Goal: Communication & Community: Answer question/provide support

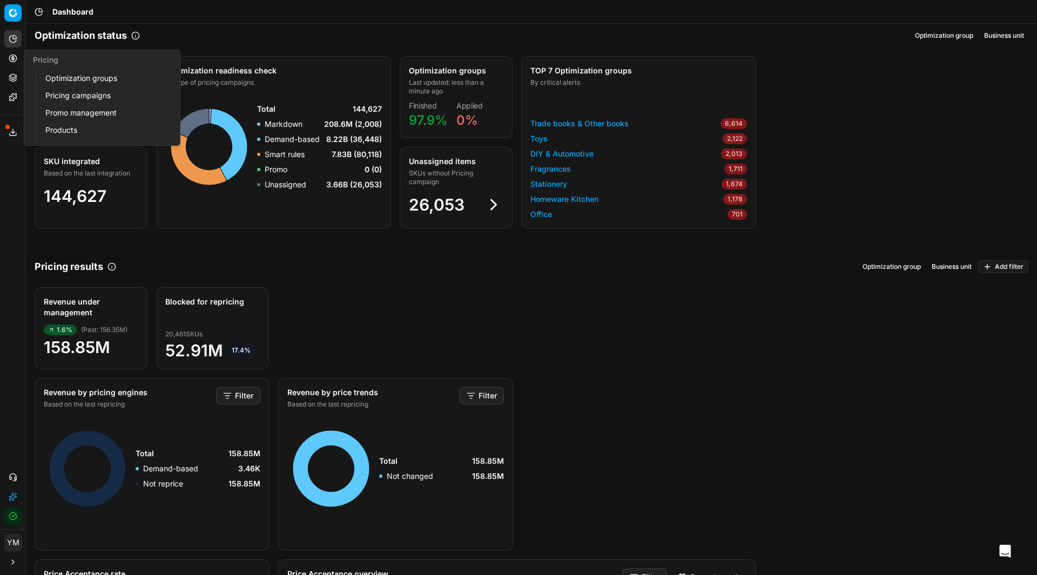
click at [62, 77] on link "Optimization groups" at bounding box center [104, 78] width 126 height 15
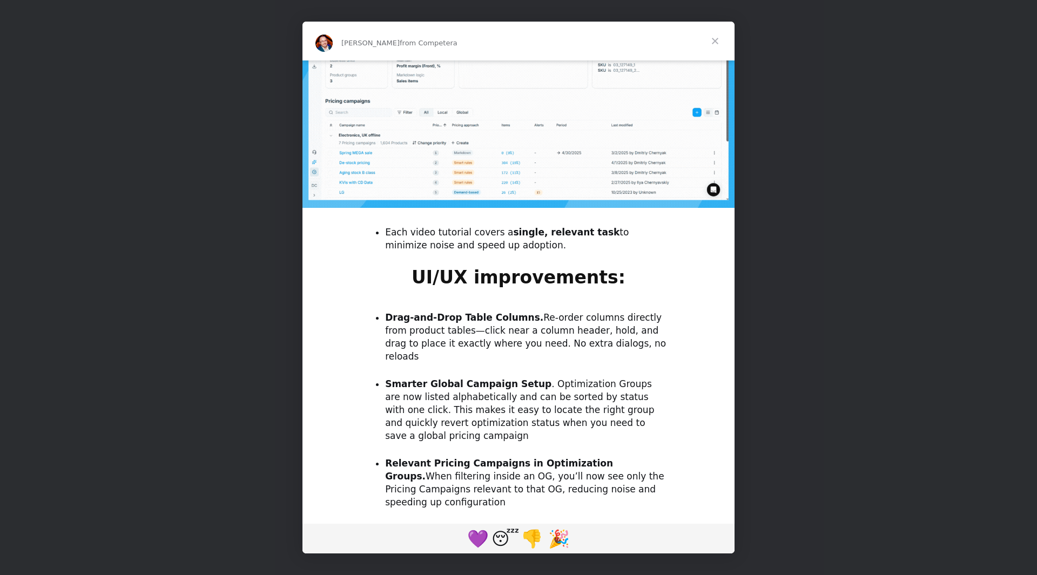
scroll to position [754, 0]
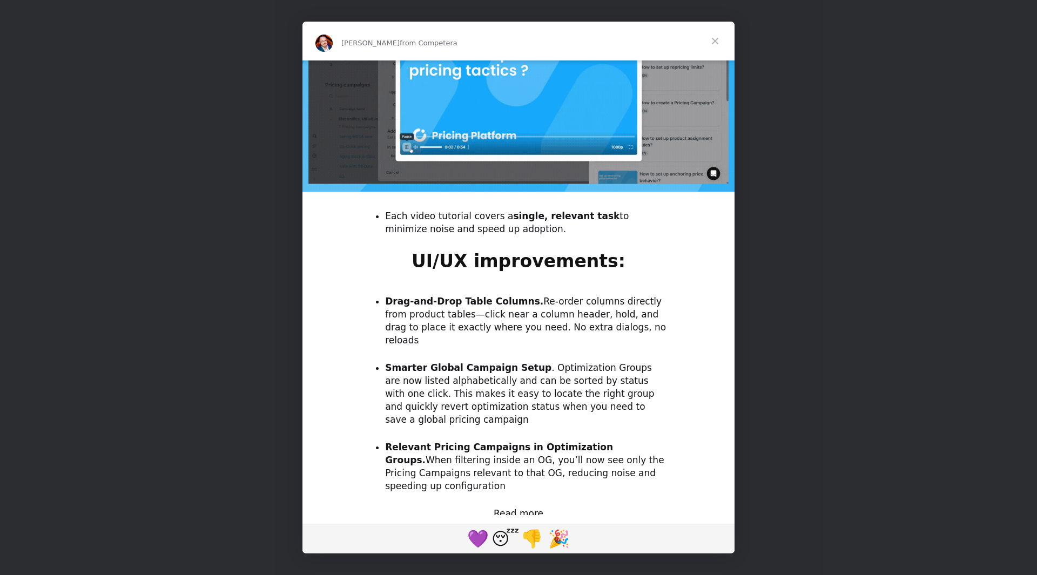
click at [714, 38] on span "Close" at bounding box center [715, 41] width 39 height 39
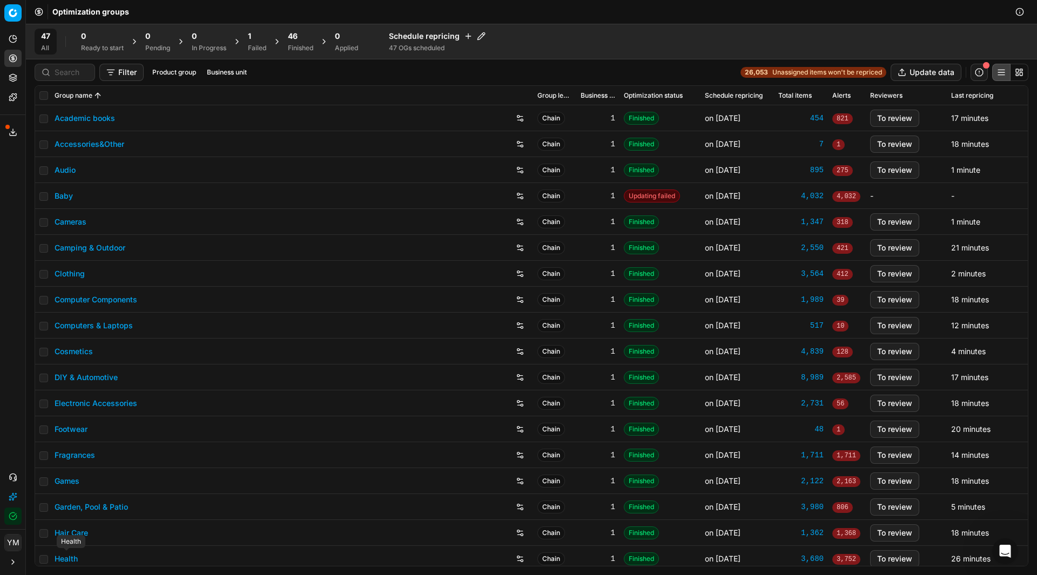
click at [69, 563] on link "Health" at bounding box center [66, 559] width 23 height 11
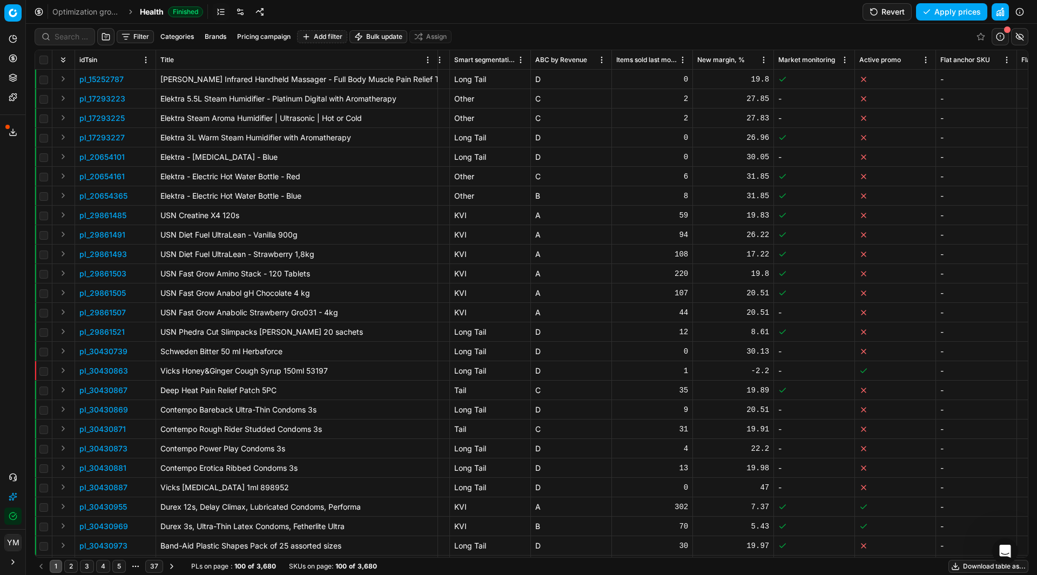
scroll to position [0, 3246]
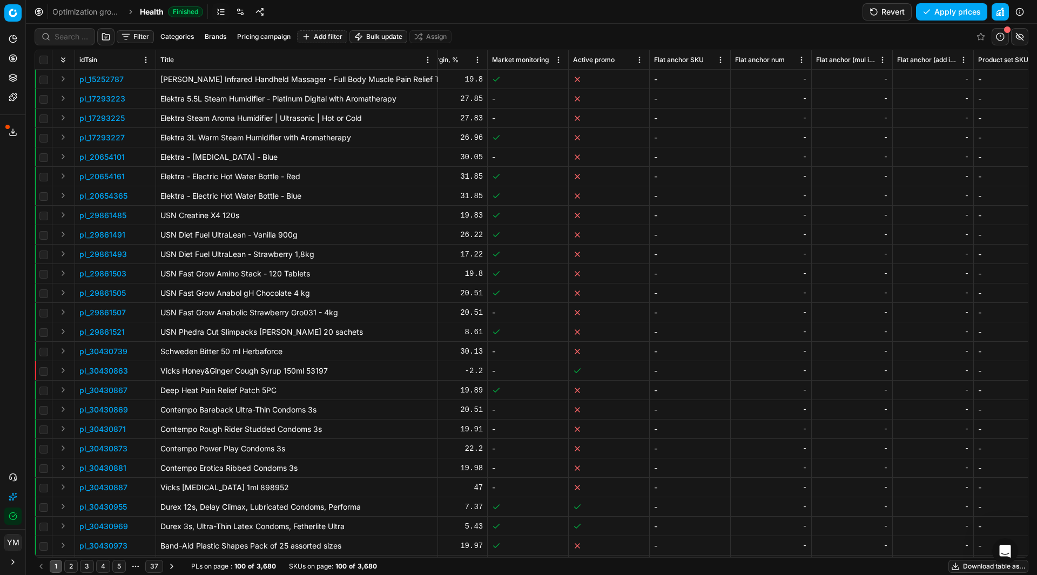
drag, startPoint x: 587, startPoint y: 558, endPoint x: 547, endPoint y: 551, distance: 40.5
click at [547, 551] on div "idTsin Title Product line name KVI Segment Rule type Pricing campaign Product l…" at bounding box center [532, 304] width 994 height 508
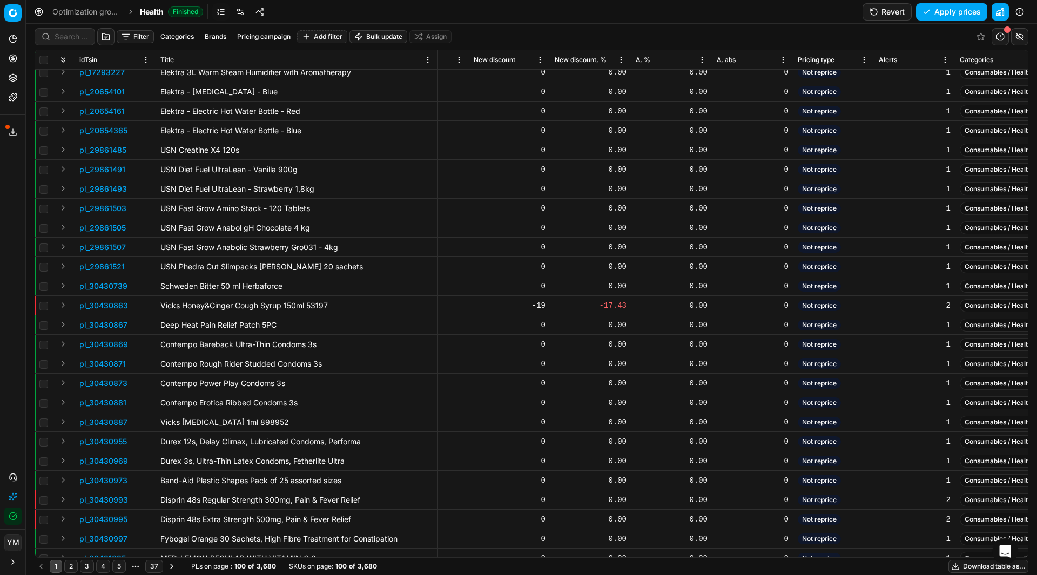
scroll to position [0, 1247]
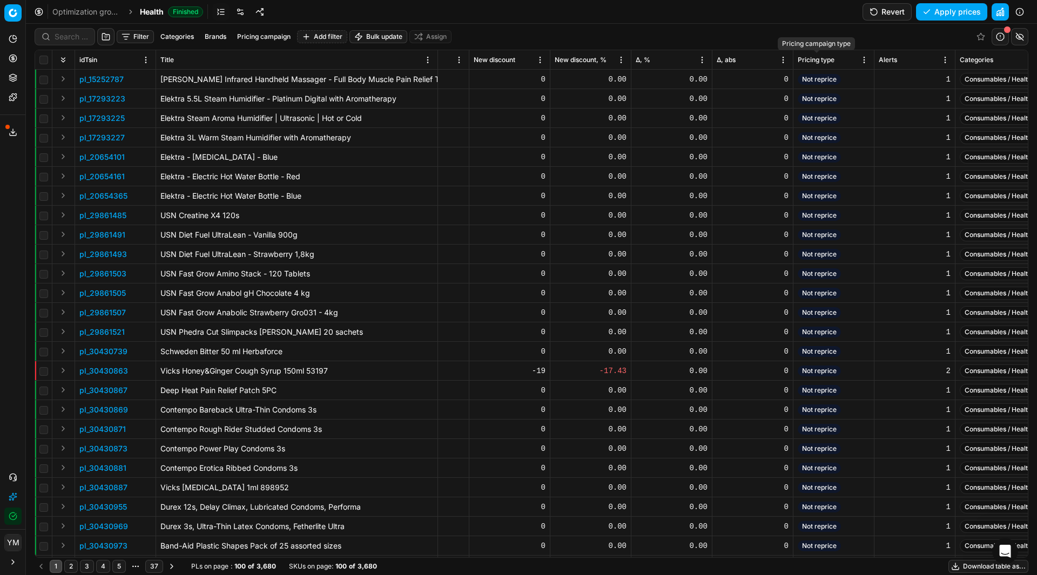
click at [830, 57] on span "Pricing type" at bounding box center [816, 60] width 37 height 9
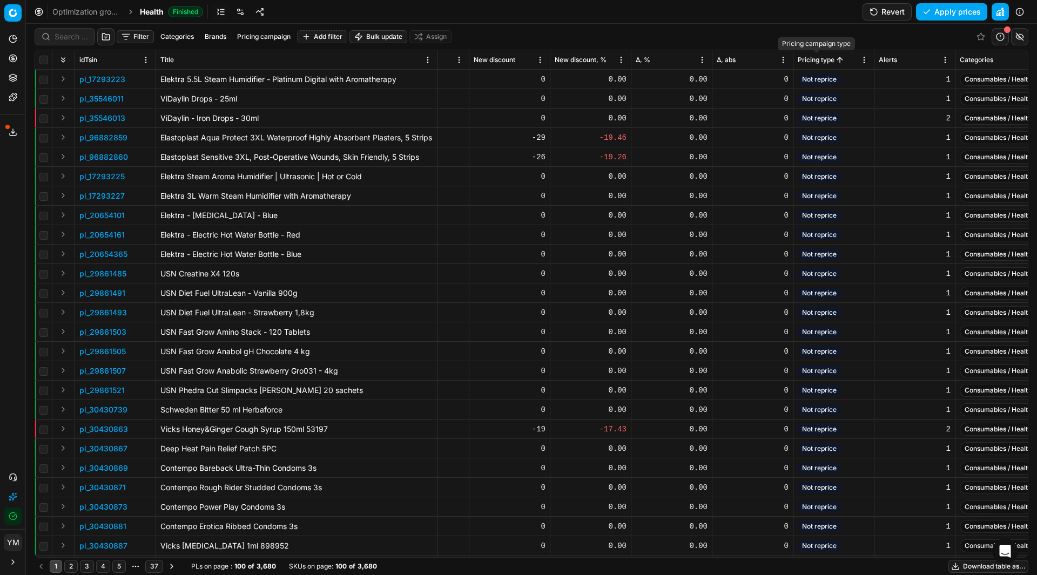
click at [830, 57] on span "Pricing type" at bounding box center [816, 60] width 37 height 9
click at [664, 65] on div "Δ, %" at bounding box center [672, 60] width 72 height 11
click at [644, 61] on span "Δ, %" at bounding box center [643, 60] width 15 height 9
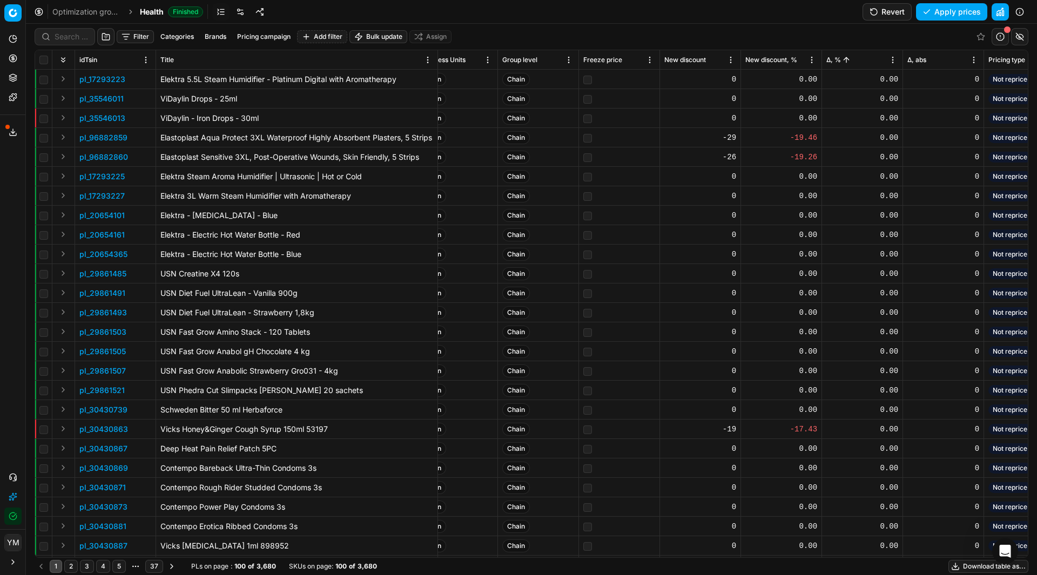
scroll to position [0, 1045]
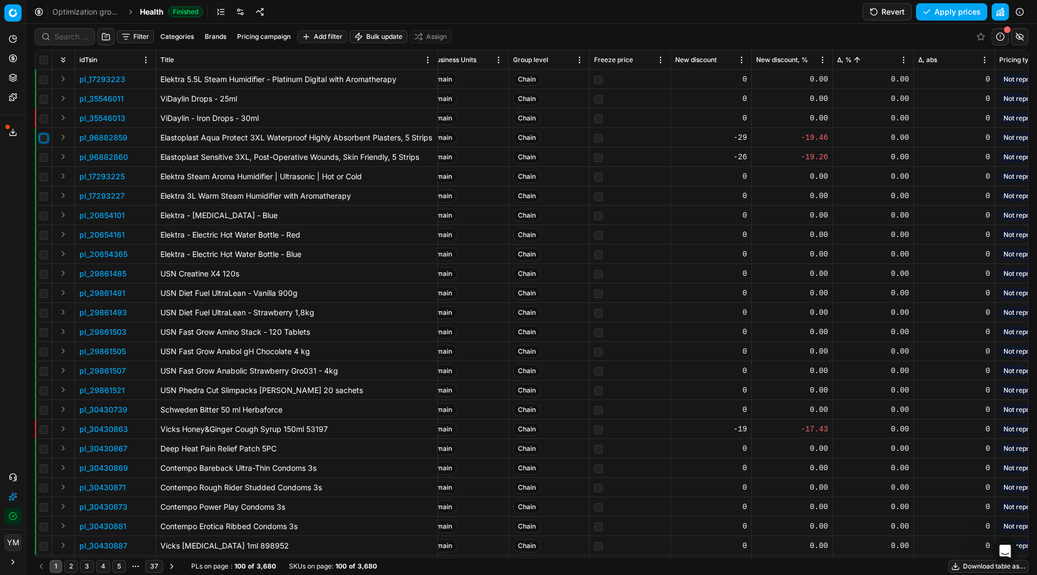
click at [45, 137] on input "checkbox" at bounding box center [43, 138] width 9 height 9
checkbox input "true"
click at [43, 157] on input "checkbox" at bounding box center [43, 157] width 9 height 9
checkbox input "true"
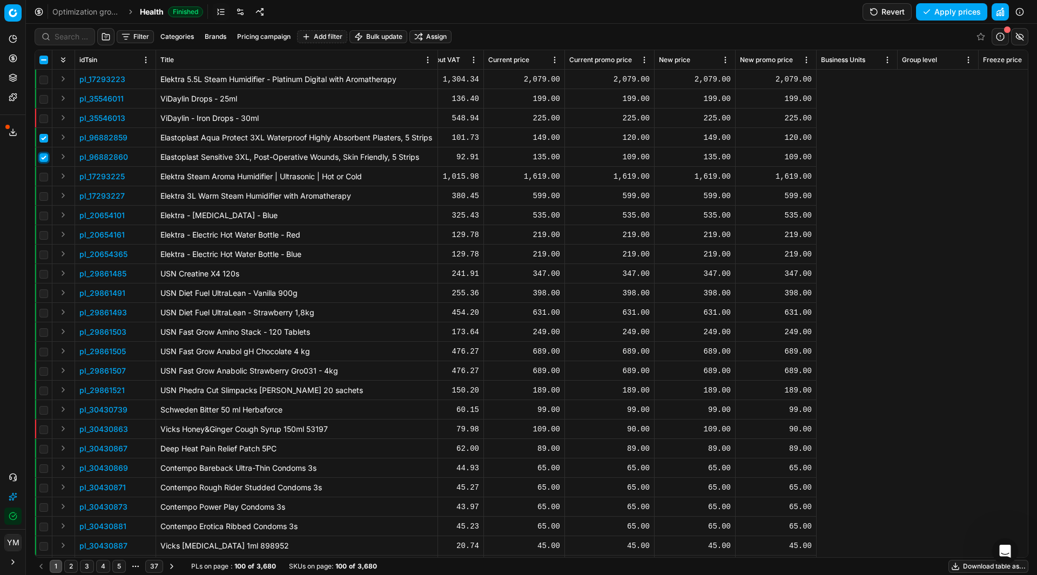
scroll to position [0, 0]
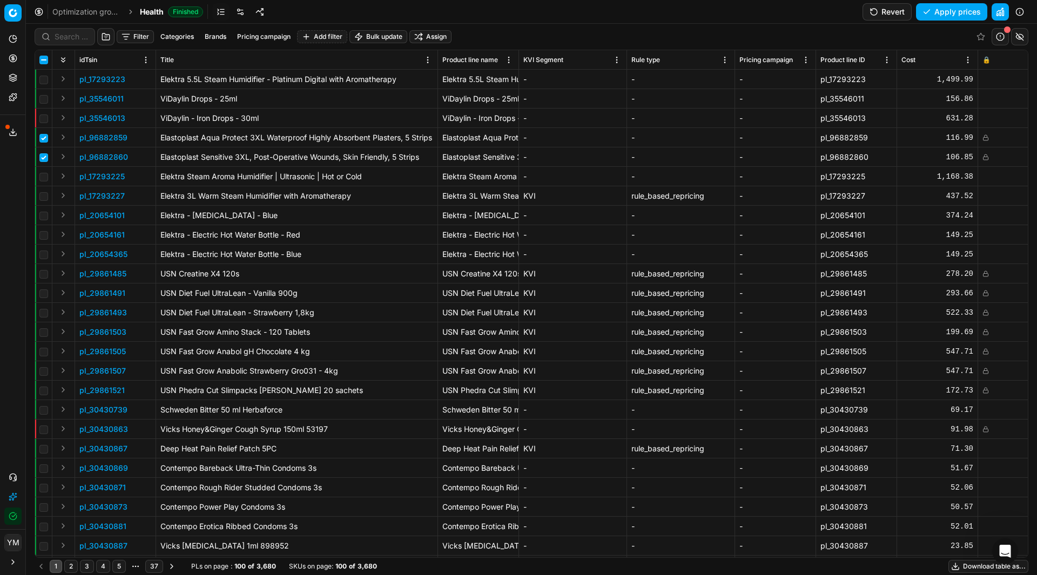
click at [114, 12] on link "Optimization groups" at bounding box center [86, 11] width 69 height 11
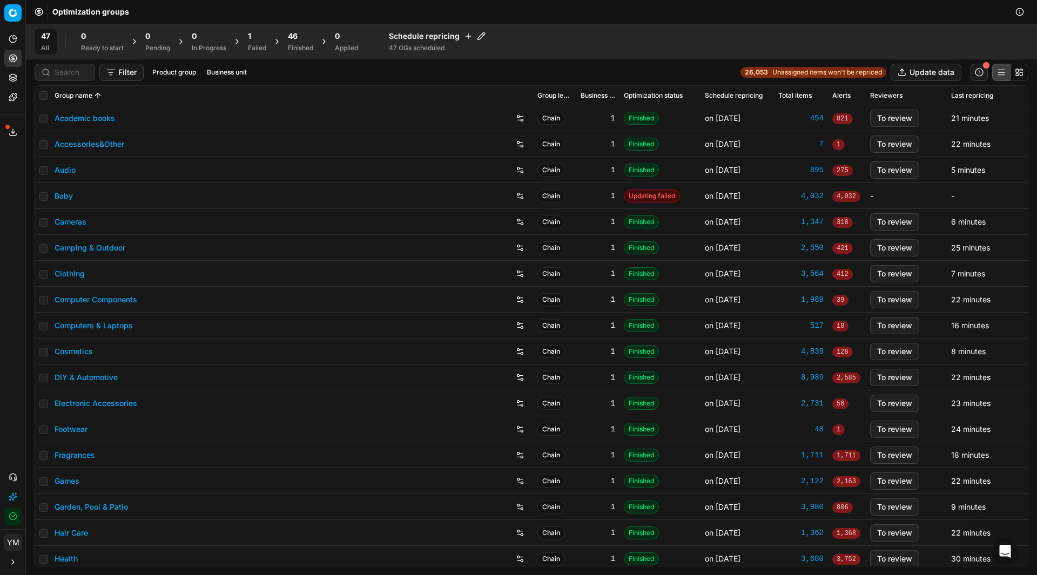
click at [259, 49] on div "Failed" at bounding box center [257, 48] width 18 height 9
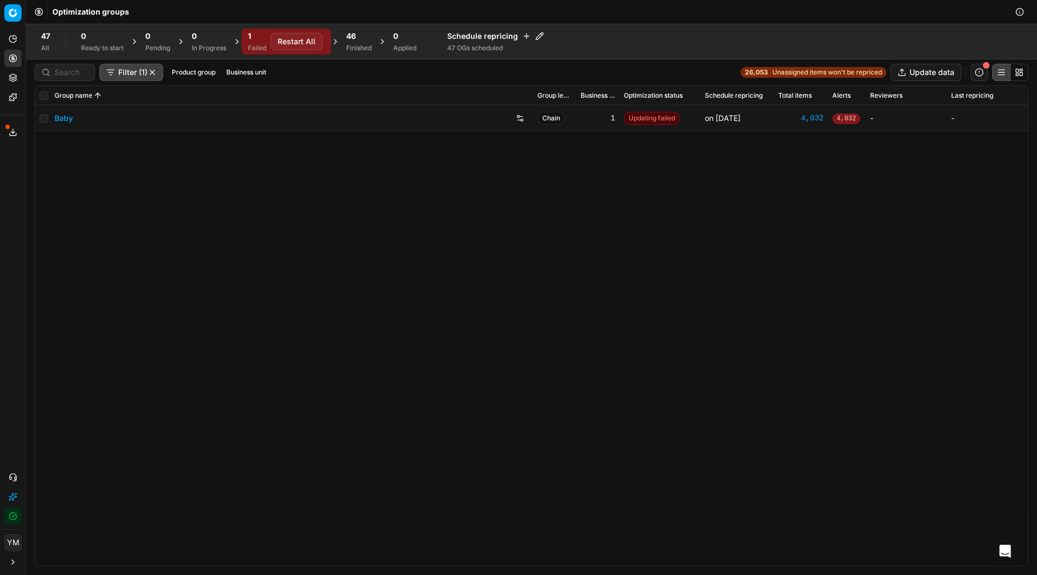
click at [285, 37] on button "Restart All" at bounding box center [297, 41] width 52 height 17
click at [292, 43] on button "Restart All" at bounding box center [297, 41] width 52 height 17
click at [364, 42] on div "46 Finished" at bounding box center [358, 42] width 25 height 22
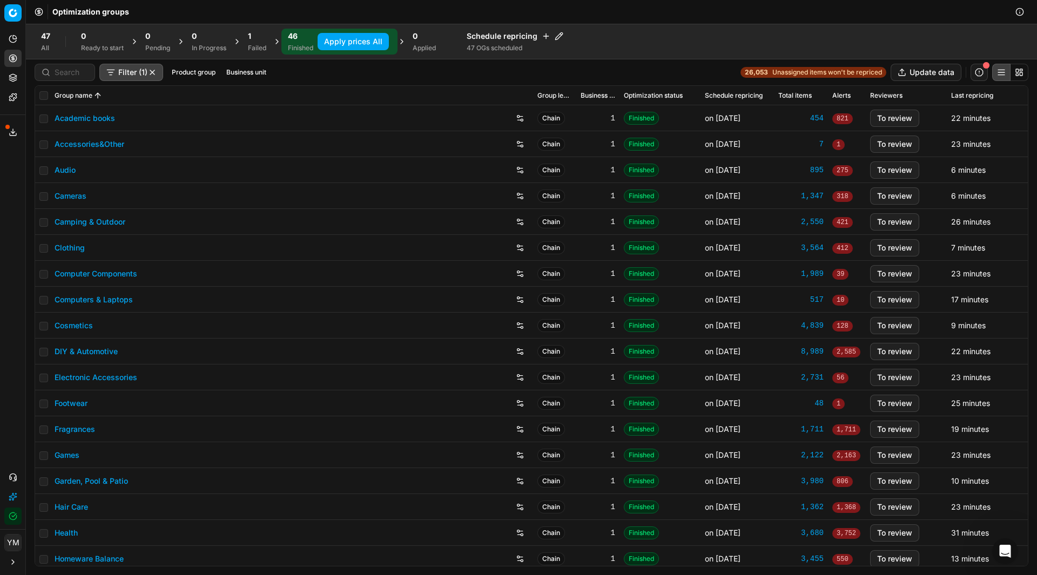
click at [364, 42] on button "Apply prices All" at bounding box center [353, 41] width 71 height 17
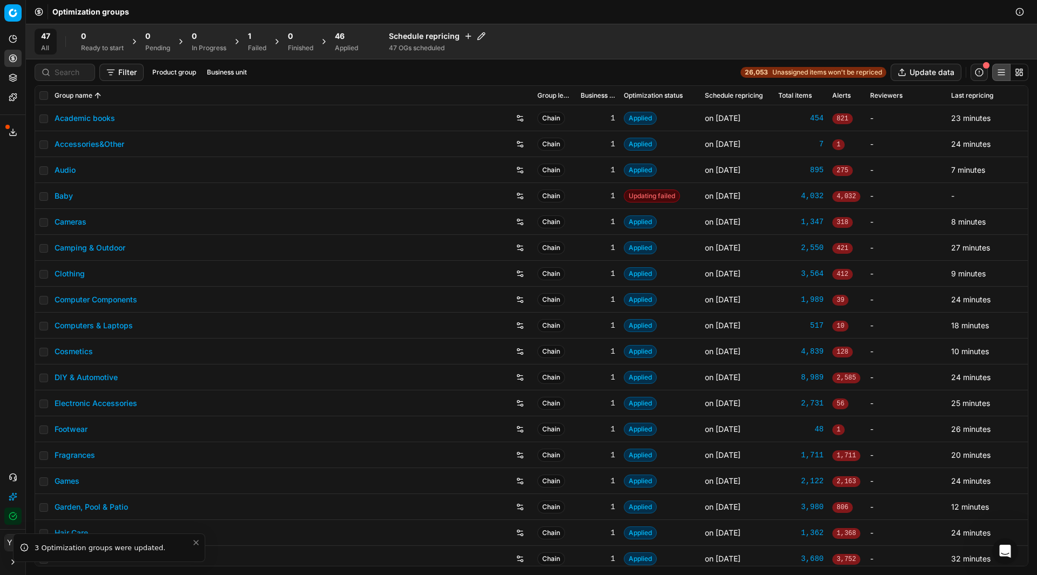
click at [358, 41] on div "46" at bounding box center [346, 36] width 23 height 11
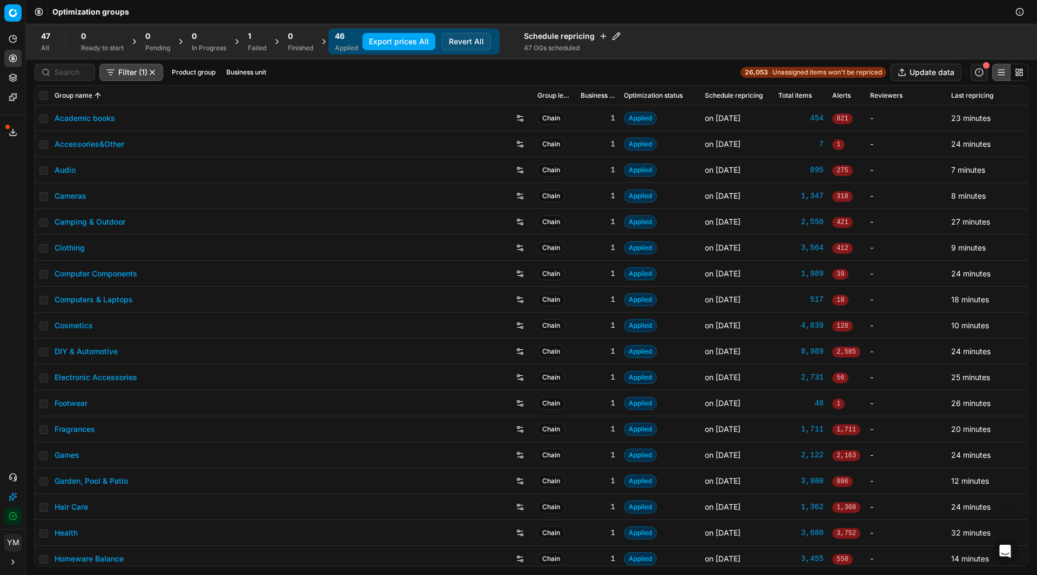
click at [390, 41] on button "Export prices All" at bounding box center [399, 41] width 73 height 17
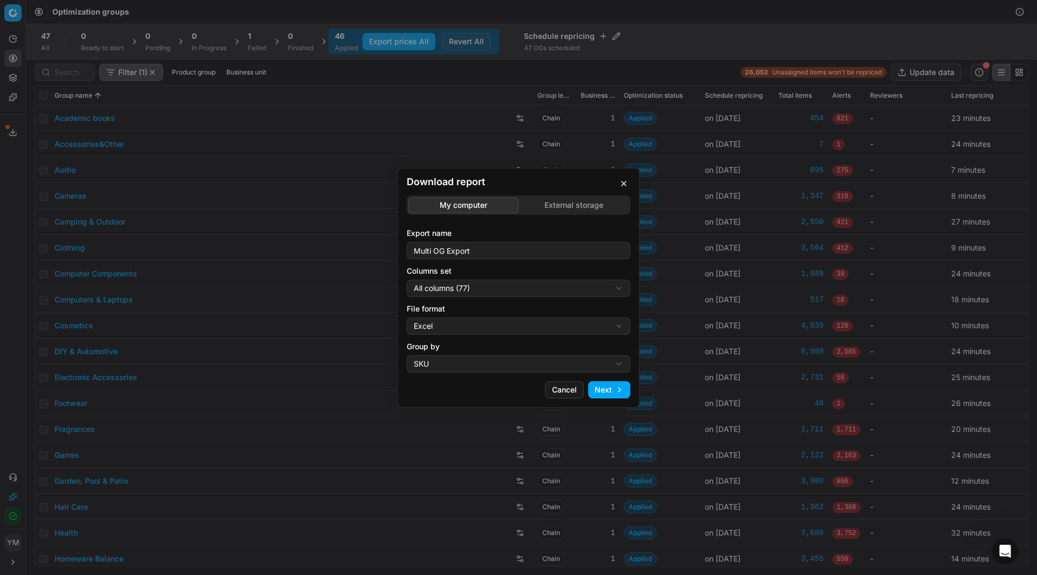
click at [624, 190] on button "button" at bounding box center [624, 183] width 13 height 13
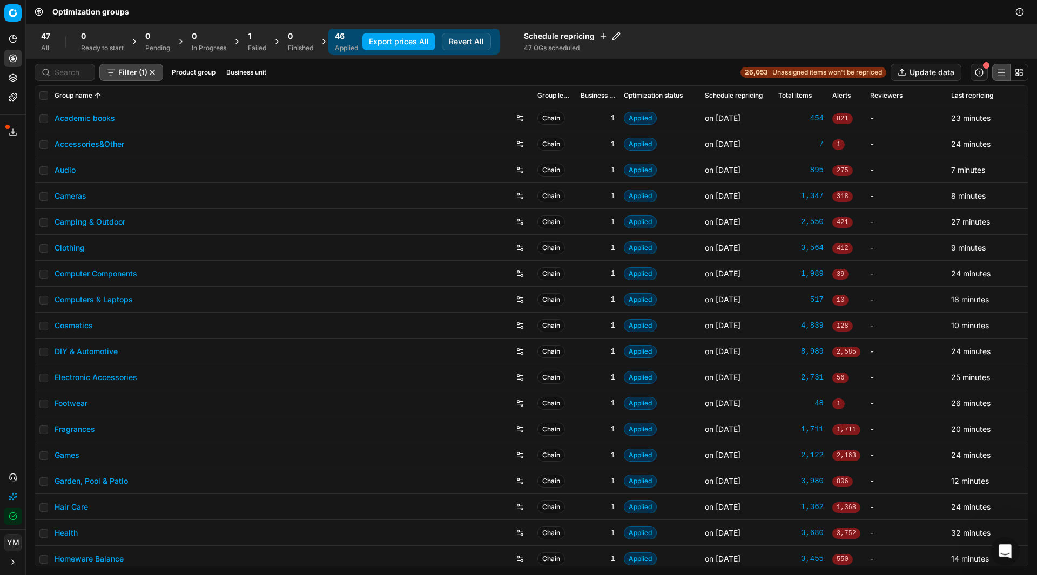
click at [1002, 546] on icon "Open Intercom Messenger" at bounding box center [1004, 550] width 18 height 18
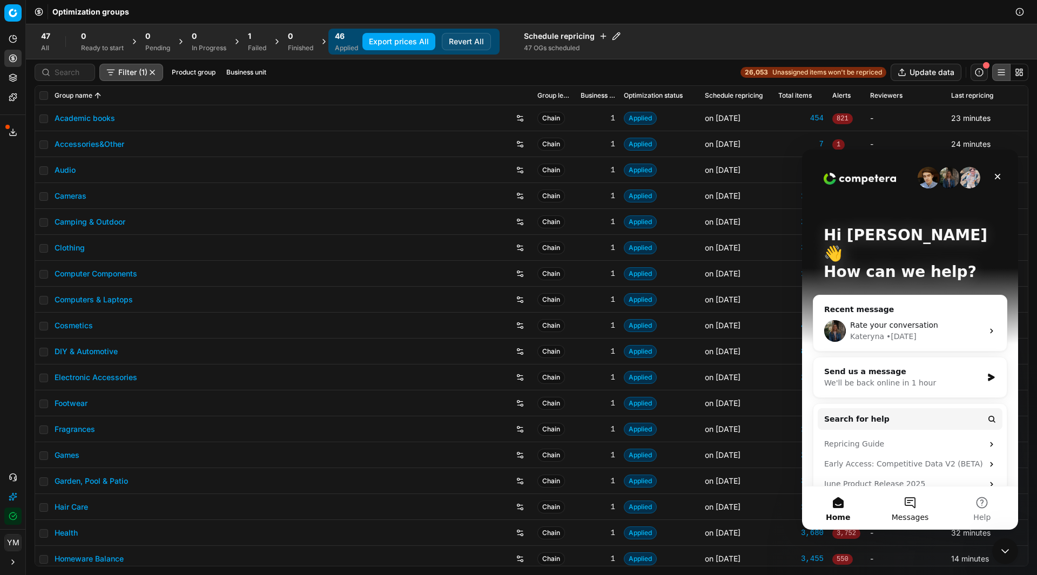
click at [902, 501] on button "Messages" at bounding box center [910, 508] width 72 height 43
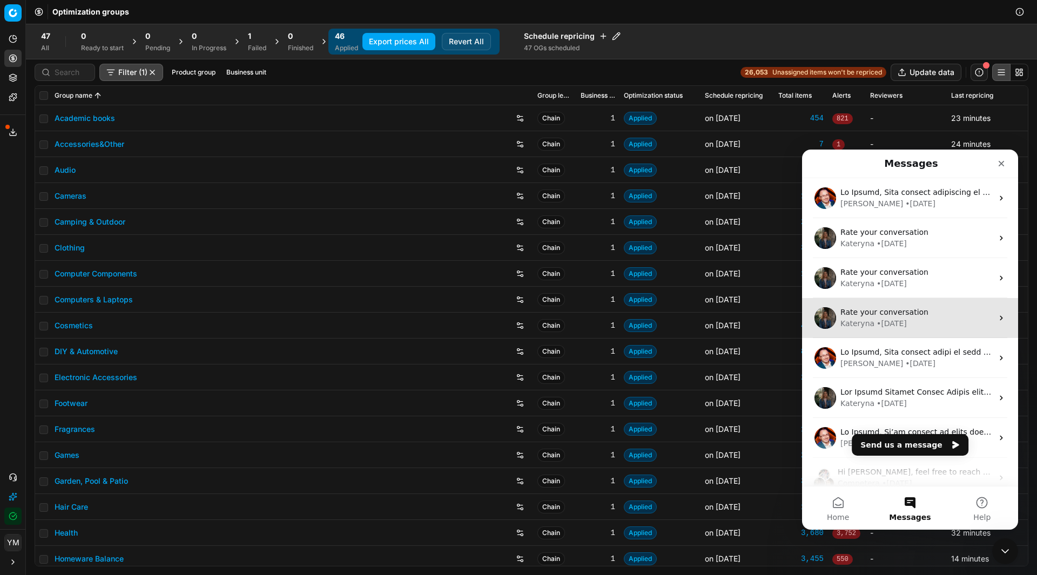
click at [948, 325] on div "[PERSON_NAME] • [DATE]" at bounding box center [917, 323] width 152 height 11
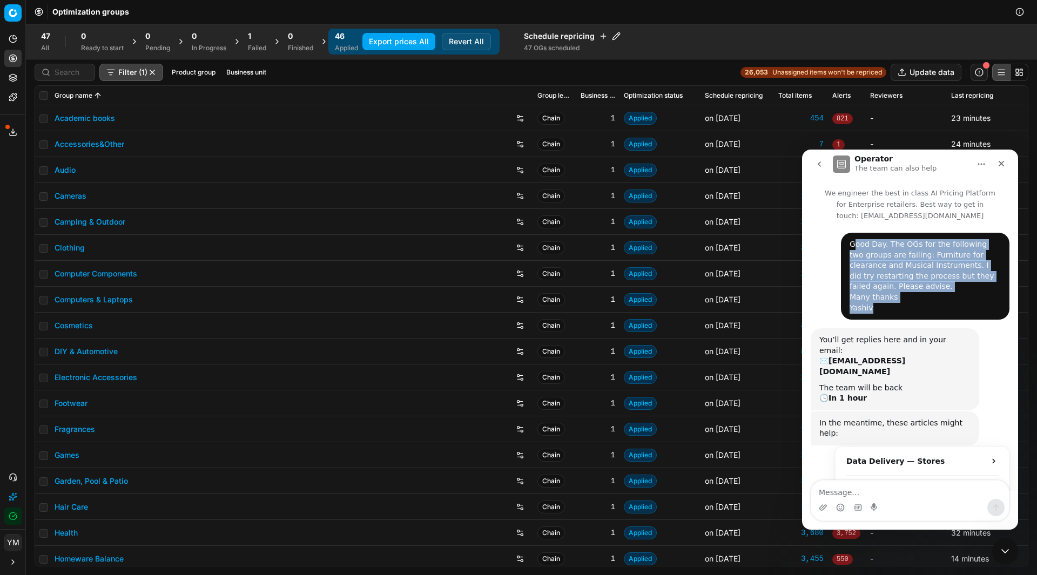
drag, startPoint x: 886, startPoint y: 314, endPoint x: 849, endPoint y: 248, distance: 75.7
click at [849, 248] on div "Good Day. The OGs for the following two groups are failing: Furniture for clear…" at bounding box center [925, 276] width 169 height 87
copy div "Good Day. The OGs for the following two groups are failing: Furniture for clear…"
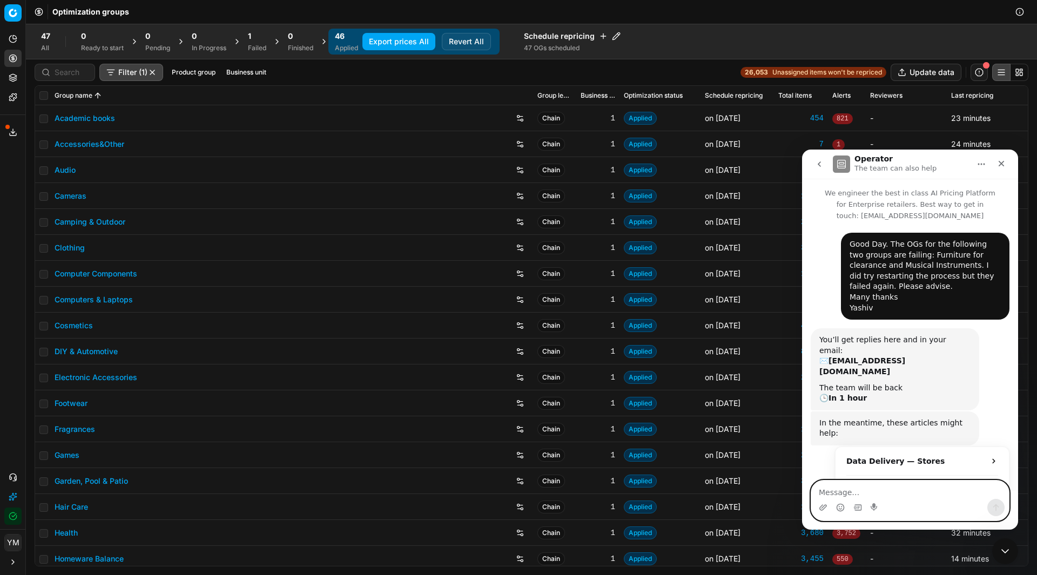
click at [827, 482] on textarea "Message…" at bounding box center [910, 490] width 198 height 18
paste textarea "Good Day. The OGs for the following two groups are failing: Furniture for clear…"
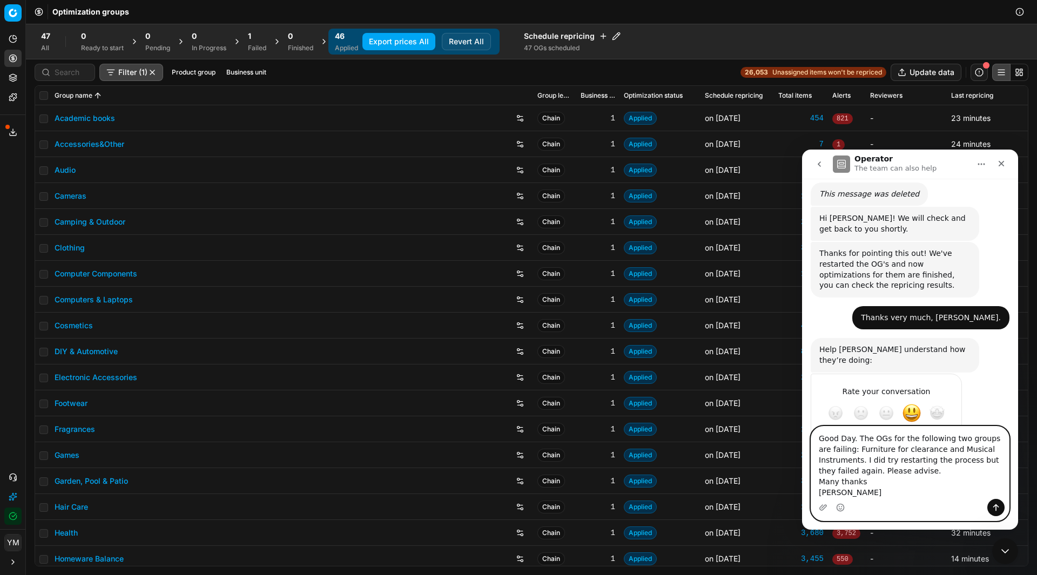
scroll to position [412, 0]
type textarea "Good Day. The OGs for the following two groups are failing: Furniture for clear…"
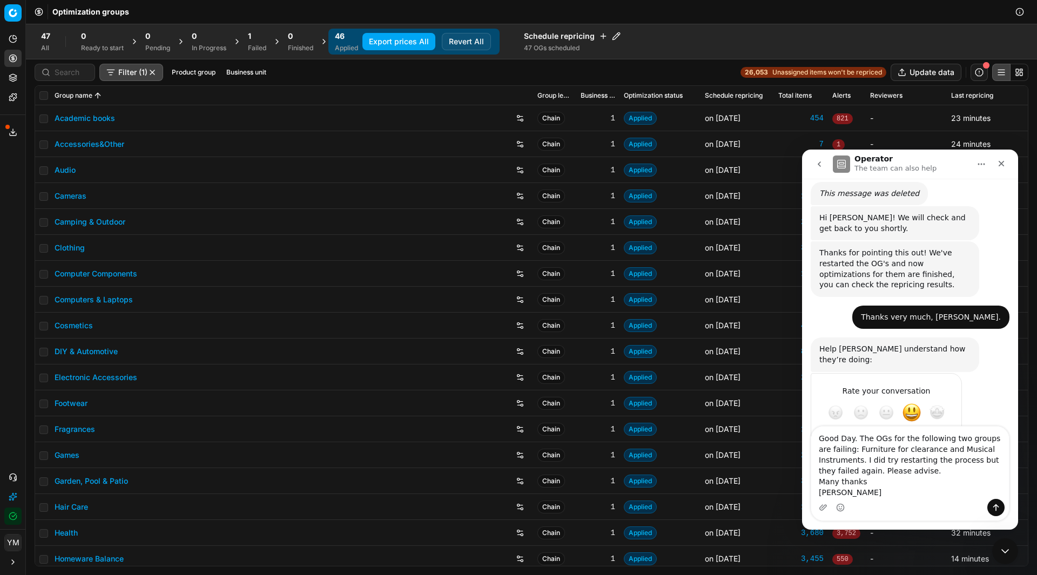
click at [821, 165] on icon "go back" at bounding box center [819, 164] width 9 height 9
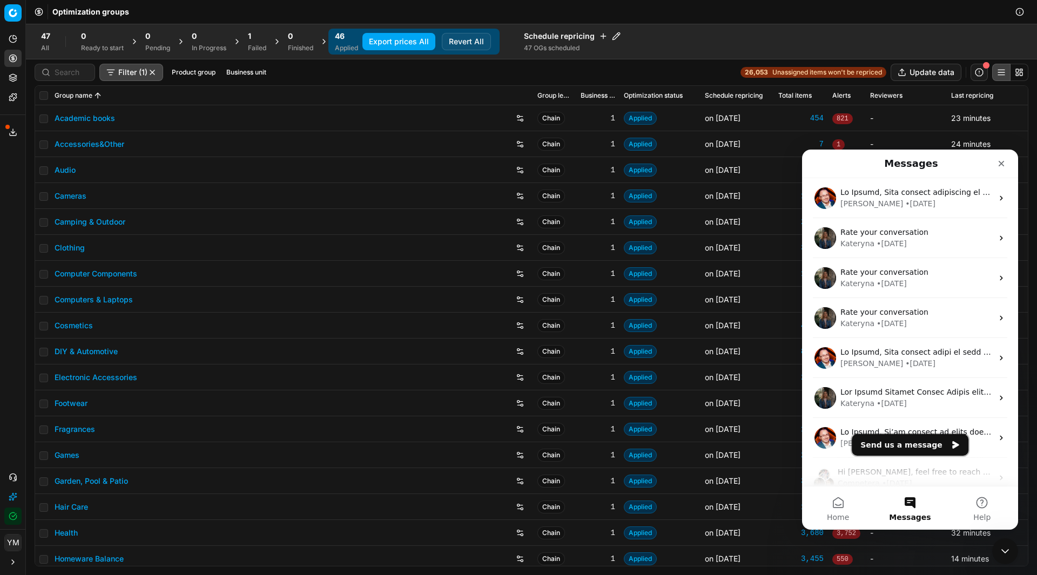
click at [892, 445] on button "Send us a message" at bounding box center [910, 445] width 117 height 22
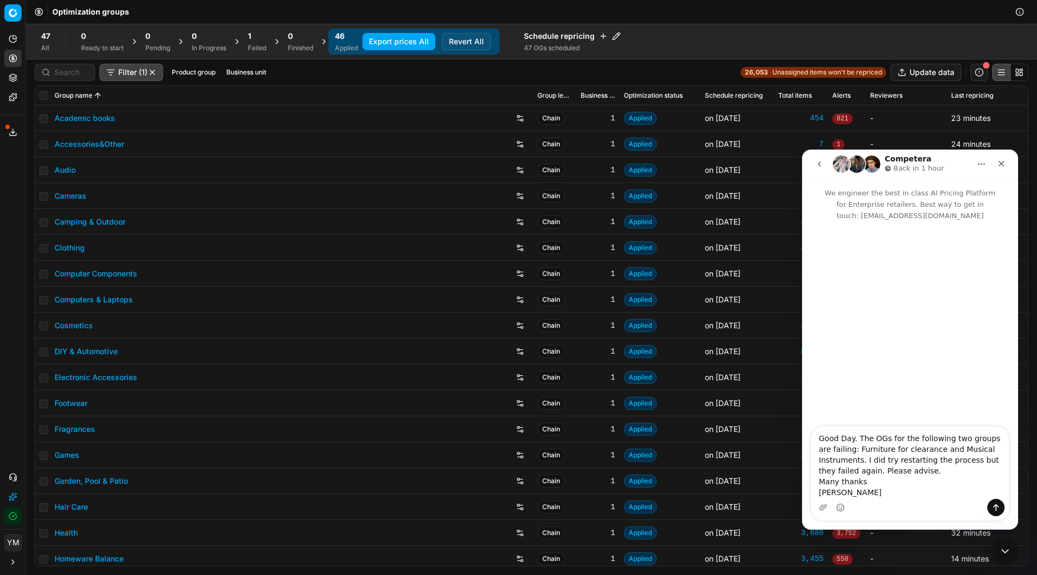
drag, startPoint x: 944, startPoint y: 440, endPoint x: 1011, endPoint y: 453, distance: 68.3
click at [1011, 453] on div "Good Day. The OGs for the following two groups are failing: Furniture for clear…" at bounding box center [910, 473] width 216 height 95
type textarea "Good Day. The OGs for the following Baby Optimisation Group failed to apply. I …"
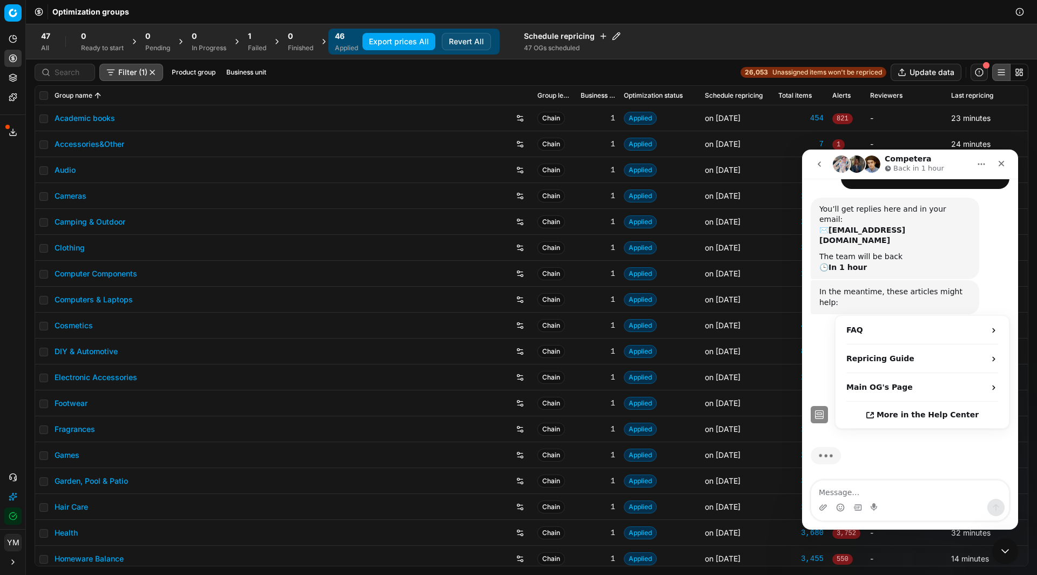
scroll to position [118, 0]
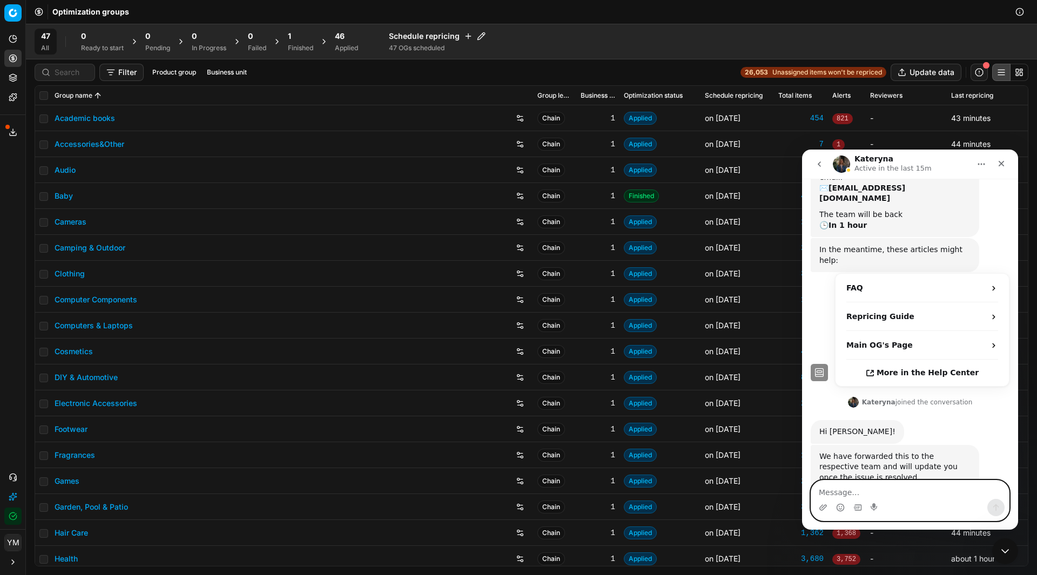
scroll to position [231, 0]
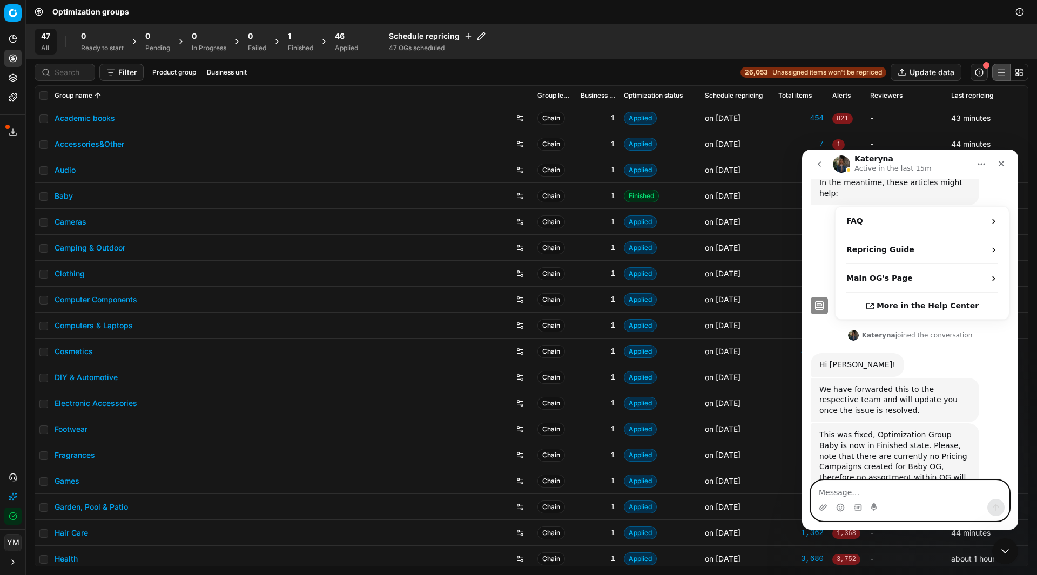
click at [871, 493] on textarea "Message…" at bounding box center [910, 490] width 198 height 18
type textarea "Noted. Thank you"
click at [995, 502] on button "Send a message…" at bounding box center [996, 507] width 17 height 17
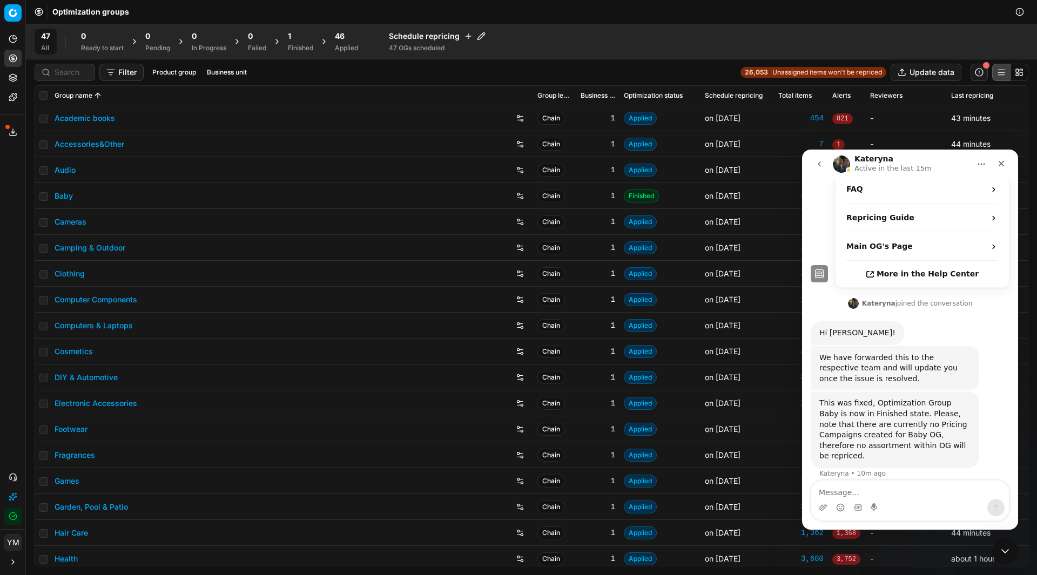
click at [303, 47] on div "Finished" at bounding box center [300, 48] width 25 height 9
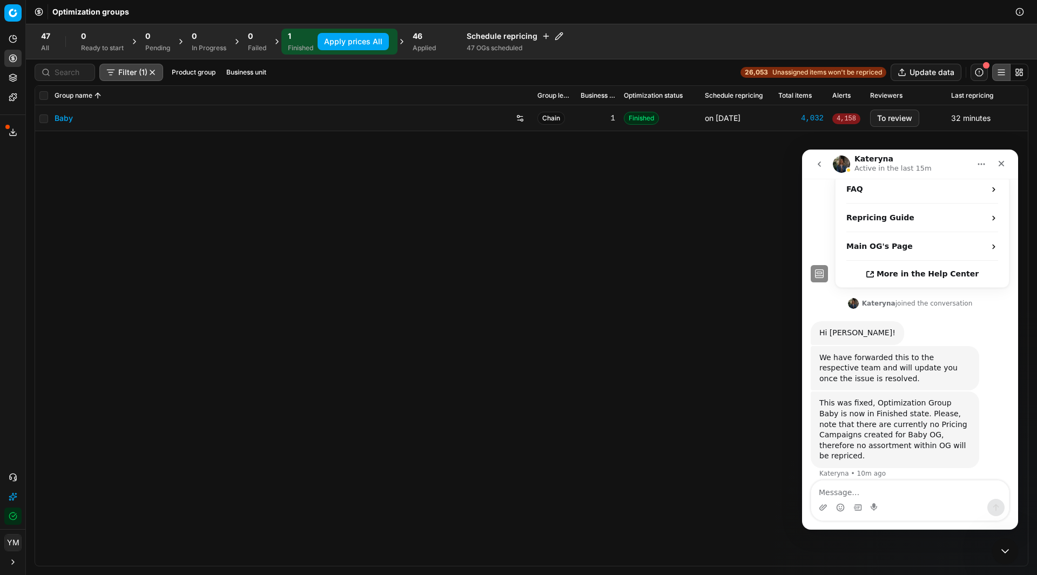
click at [343, 43] on button "Apply prices All" at bounding box center [353, 41] width 71 height 17
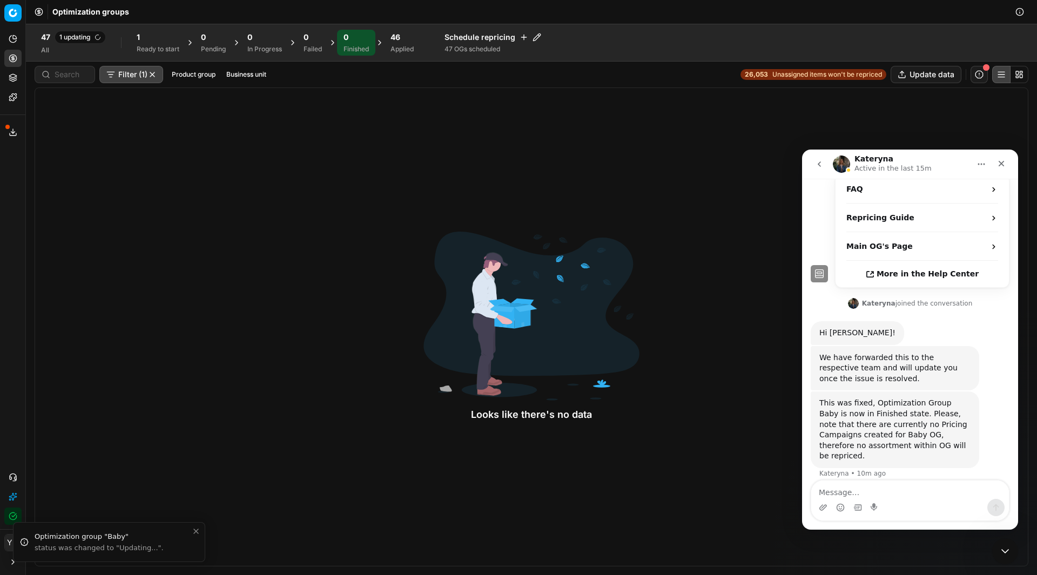
click at [409, 50] on div "Applied" at bounding box center [402, 49] width 23 height 9
